Goal: Check status: Check status

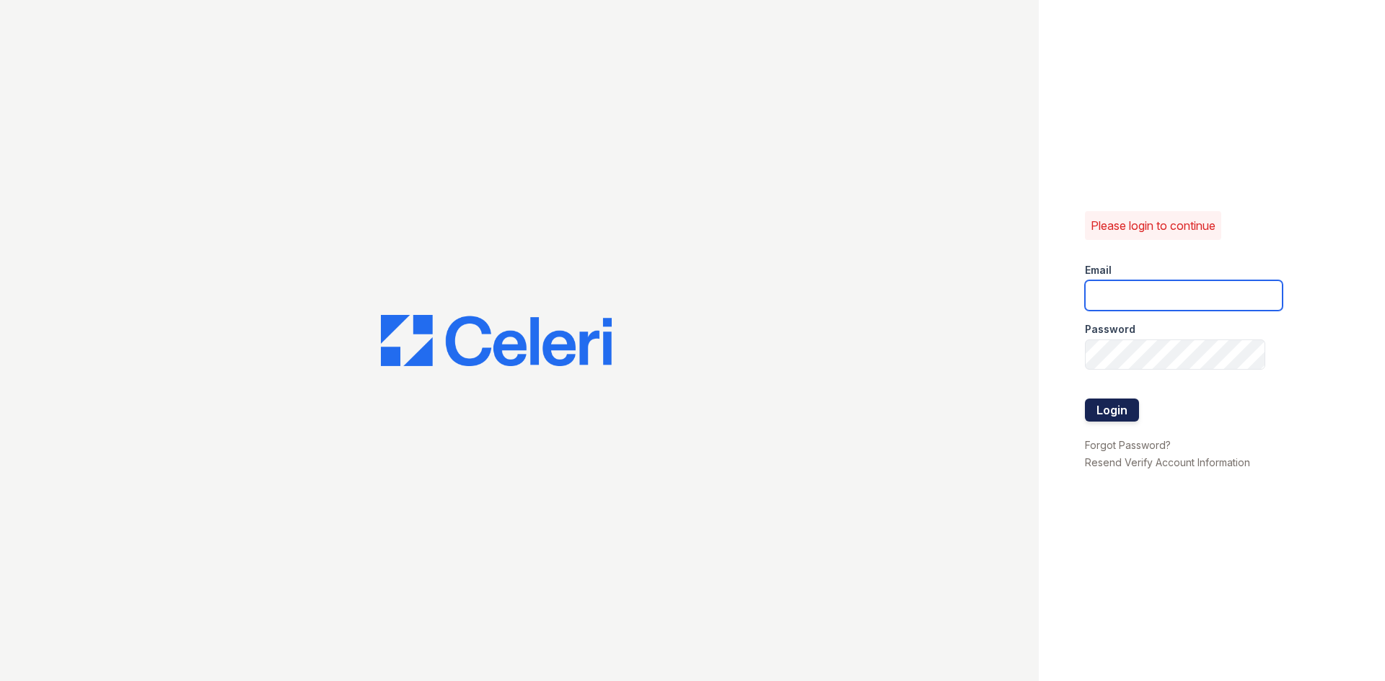
type input "[EMAIL_ADDRESS][DOMAIN_NAME]"
click at [1130, 412] on button "Login" at bounding box center [1112, 410] width 54 height 23
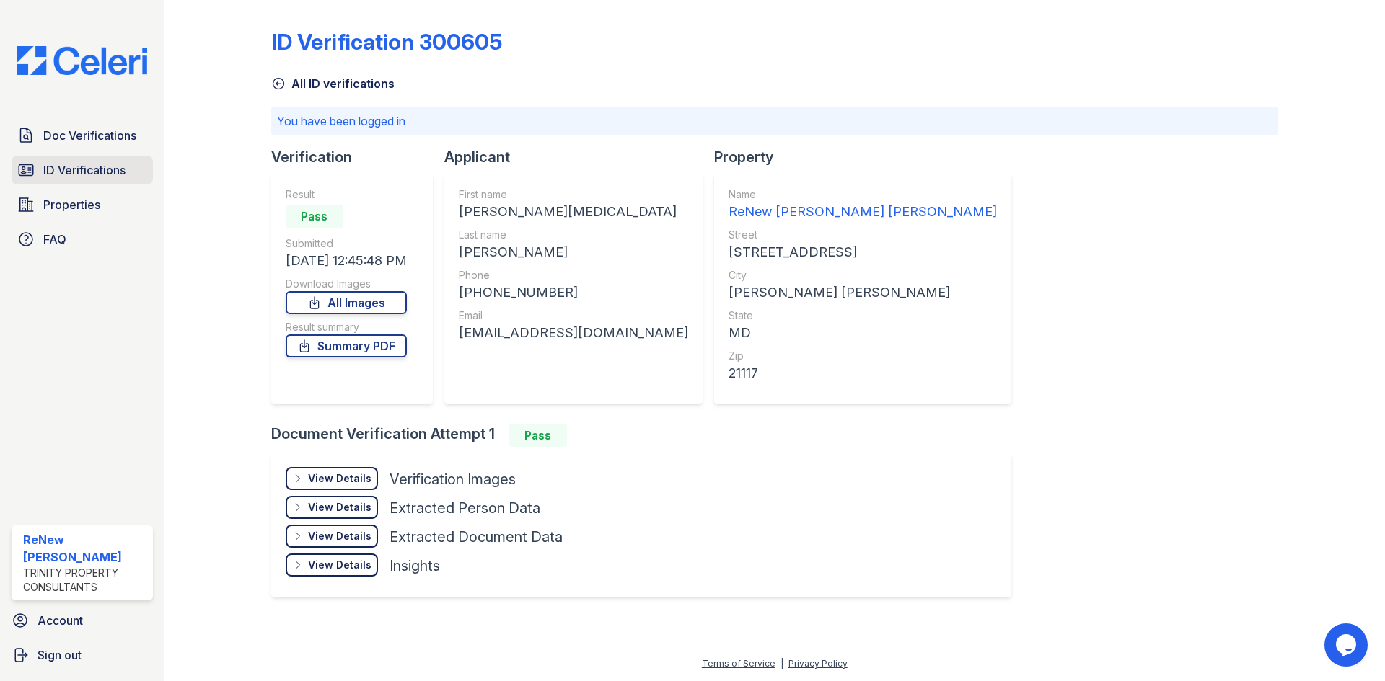
click at [84, 177] on span "ID Verifications" at bounding box center [84, 170] width 82 height 17
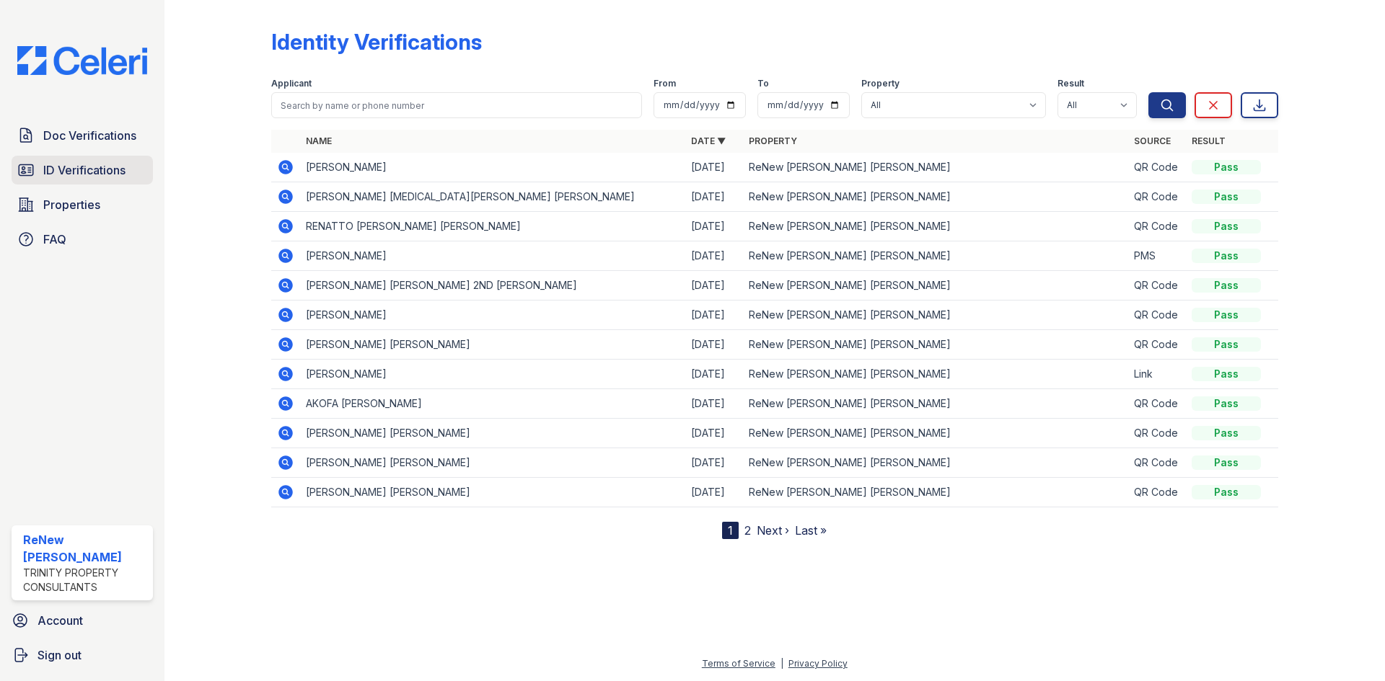
click at [31, 162] on icon at bounding box center [25, 170] width 17 height 17
